Goal: Task Accomplishment & Management: Use online tool/utility

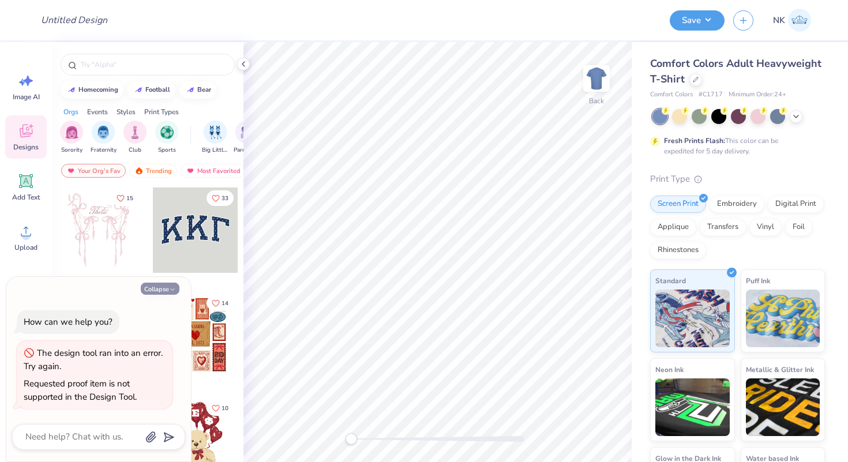
click at [160, 287] on button "Collapse" at bounding box center [160, 289] width 39 height 12
type textarea "x"
click at [242, 66] on icon at bounding box center [243, 63] width 9 height 9
type textarea "x"
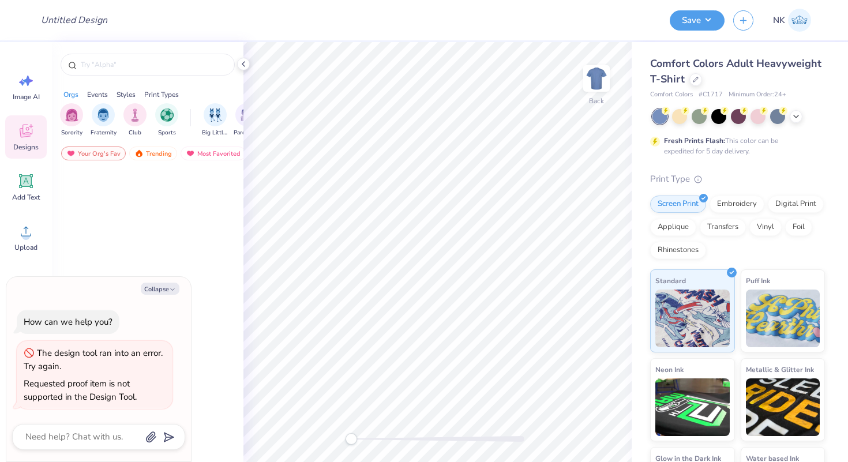
type textarea "x"
